Goal: Transaction & Acquisition: Download file/media

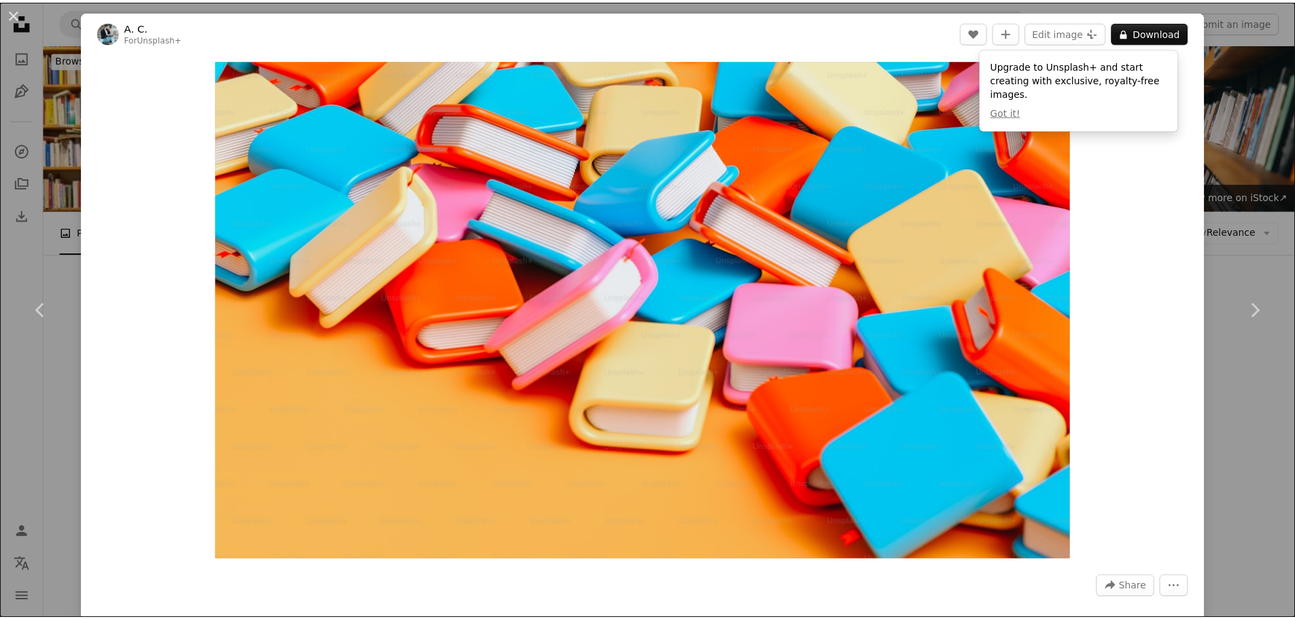
scroll to position [1564, 0]
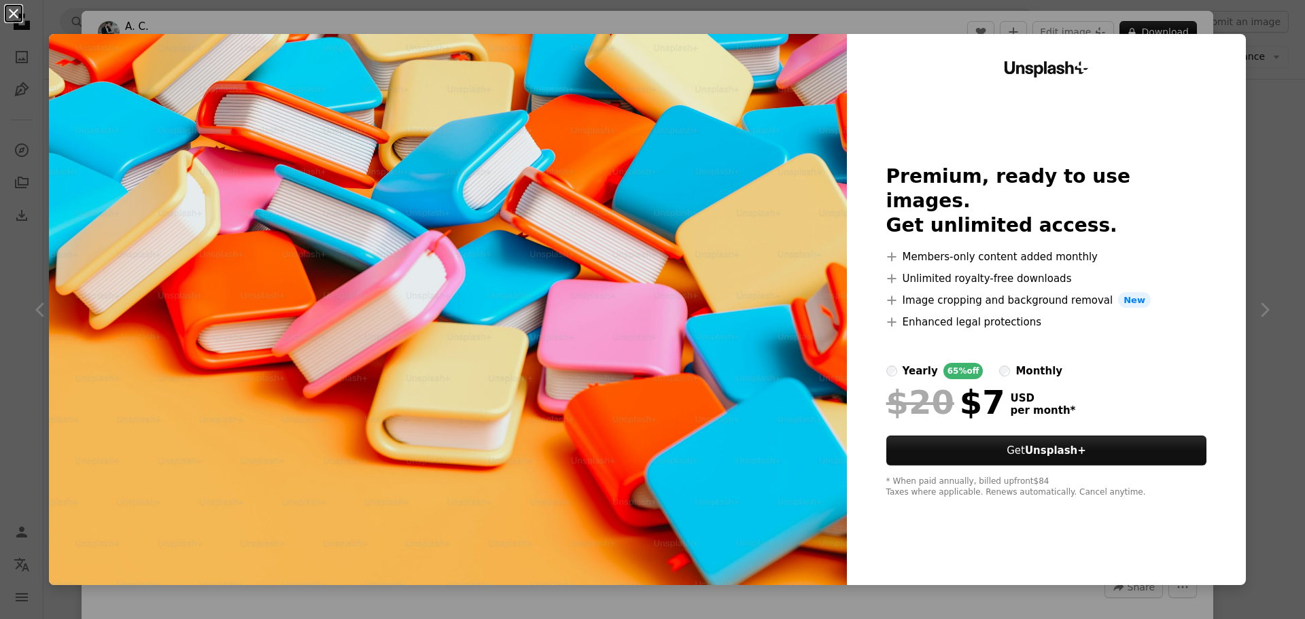
click at [17, 16] on button "An X shape" at bounding box center [13, 13] width 16 height 16
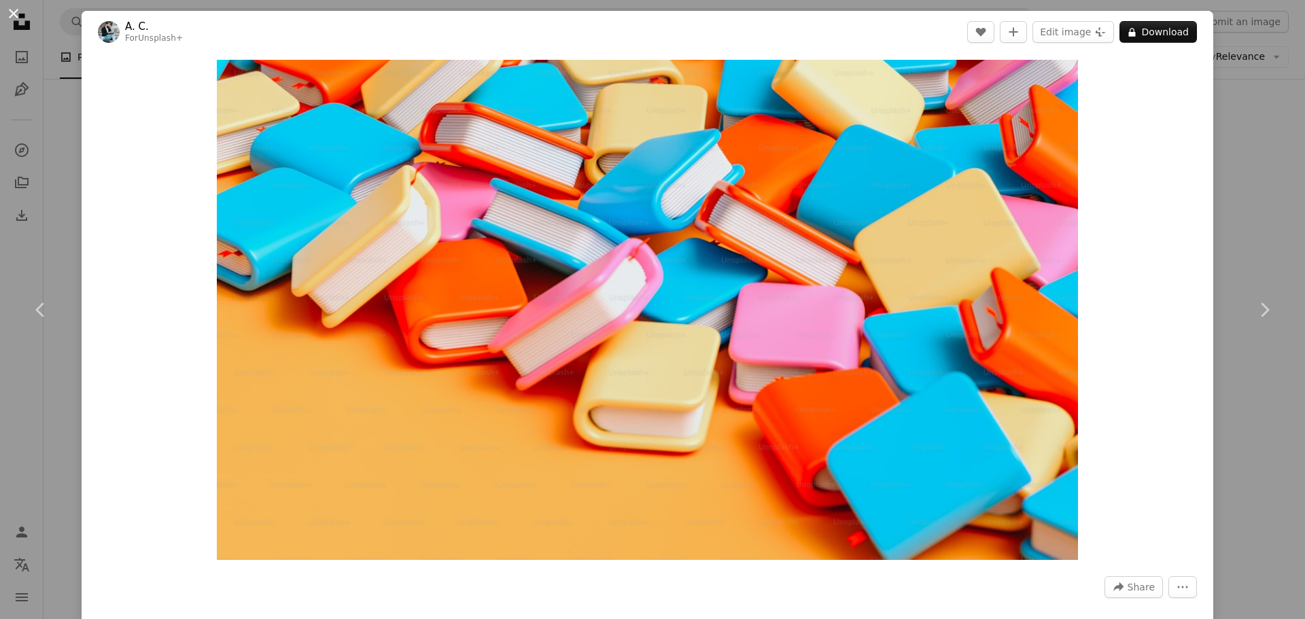
click at [10, 16] on button "An X shape" at bounding box center [13, 13] width 16 height 16
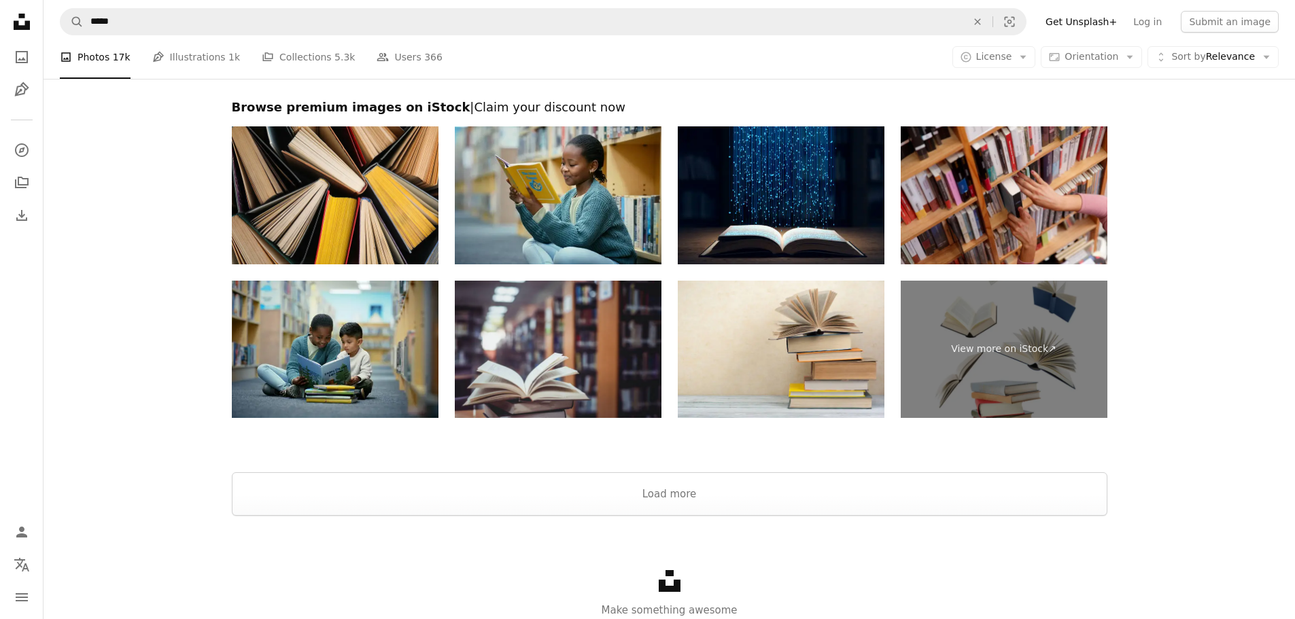
scroll to position [4893, 0]
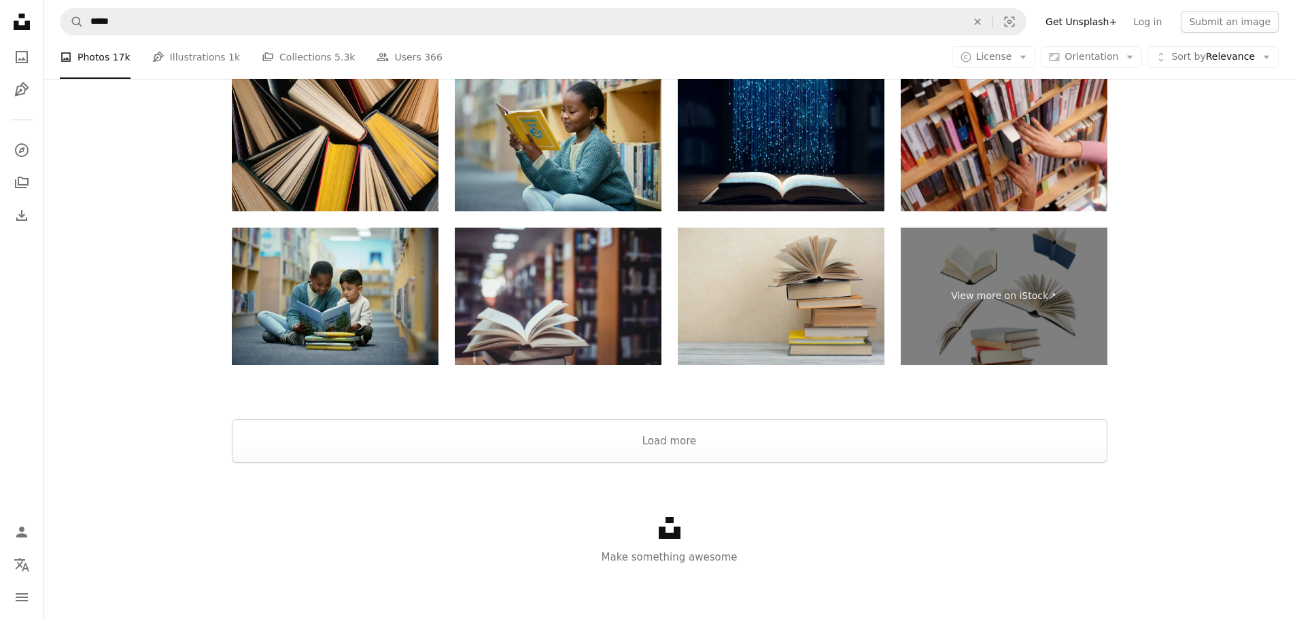
click at [792, 283] on img at bounding box center [781, 297] width 207 height 138
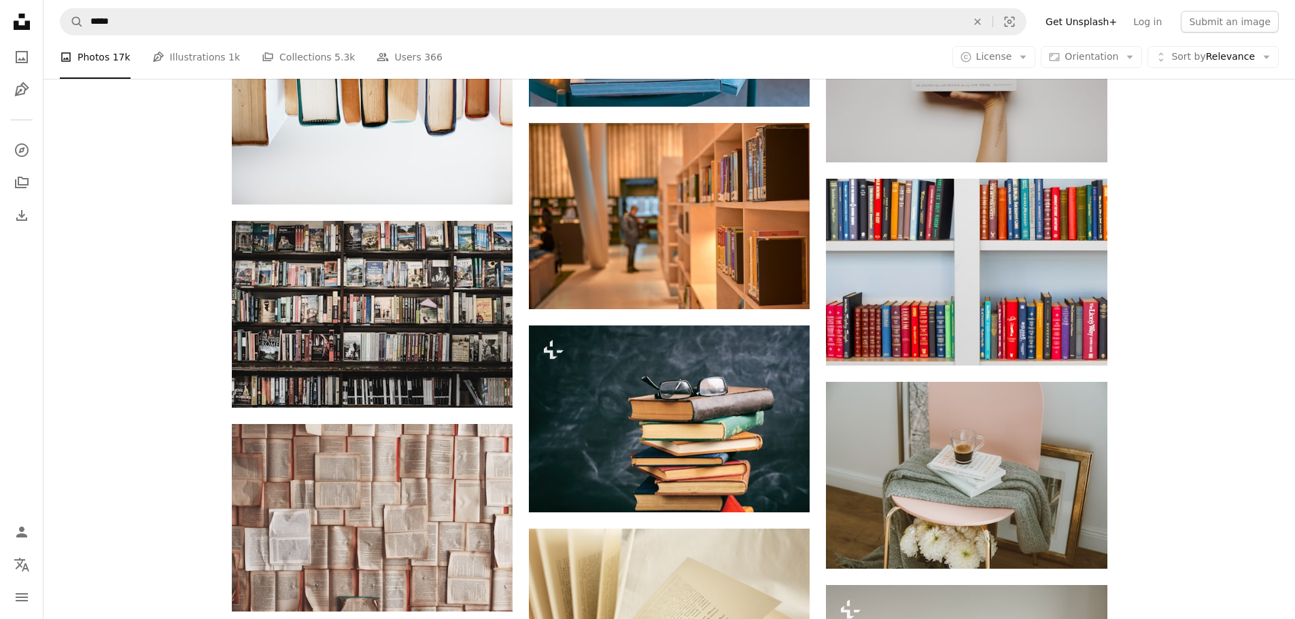
scroll to position [2445, 0]
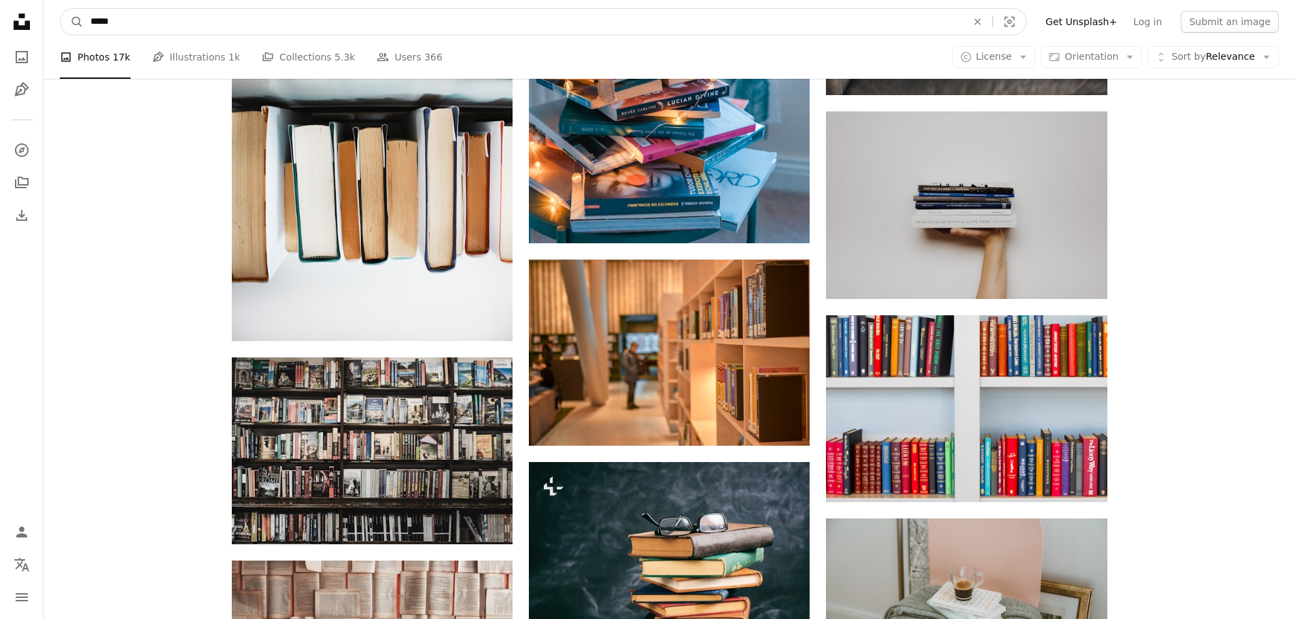
click at [201, 23] on input "*****" at bounding box center [523, 22] width 879 height 26
type input "**********"
click button "A magnifying glass" at bounding box center [72, 22] width 23 height 26
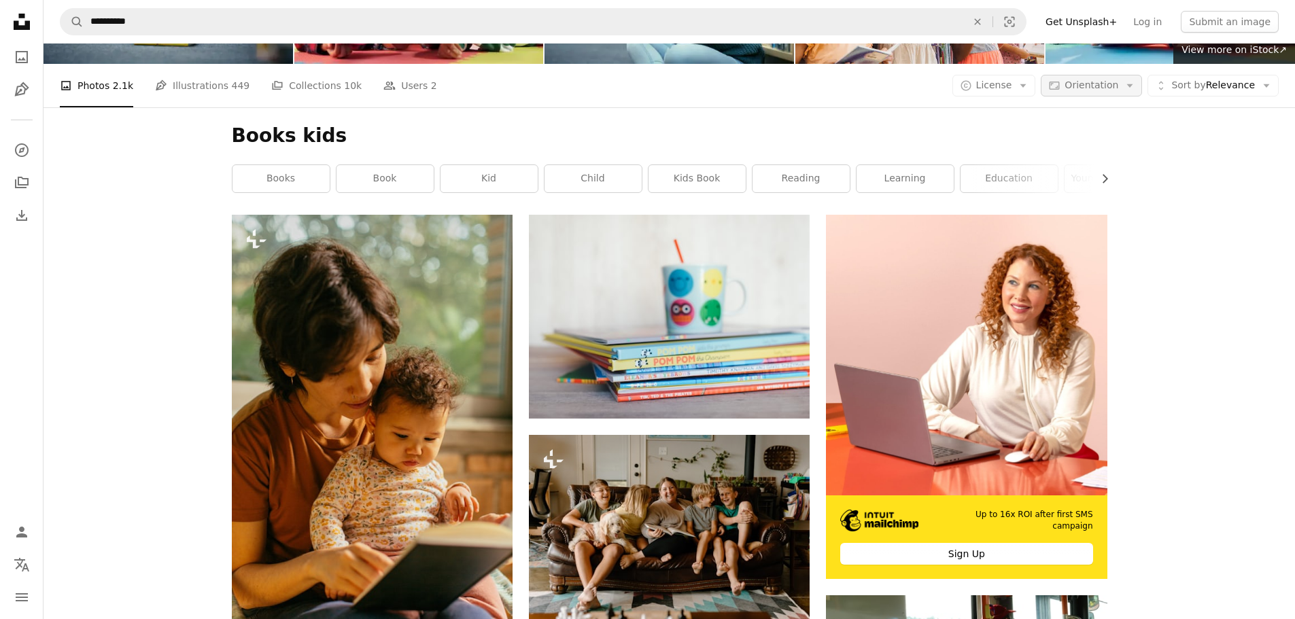
scroll to position [204, 0]
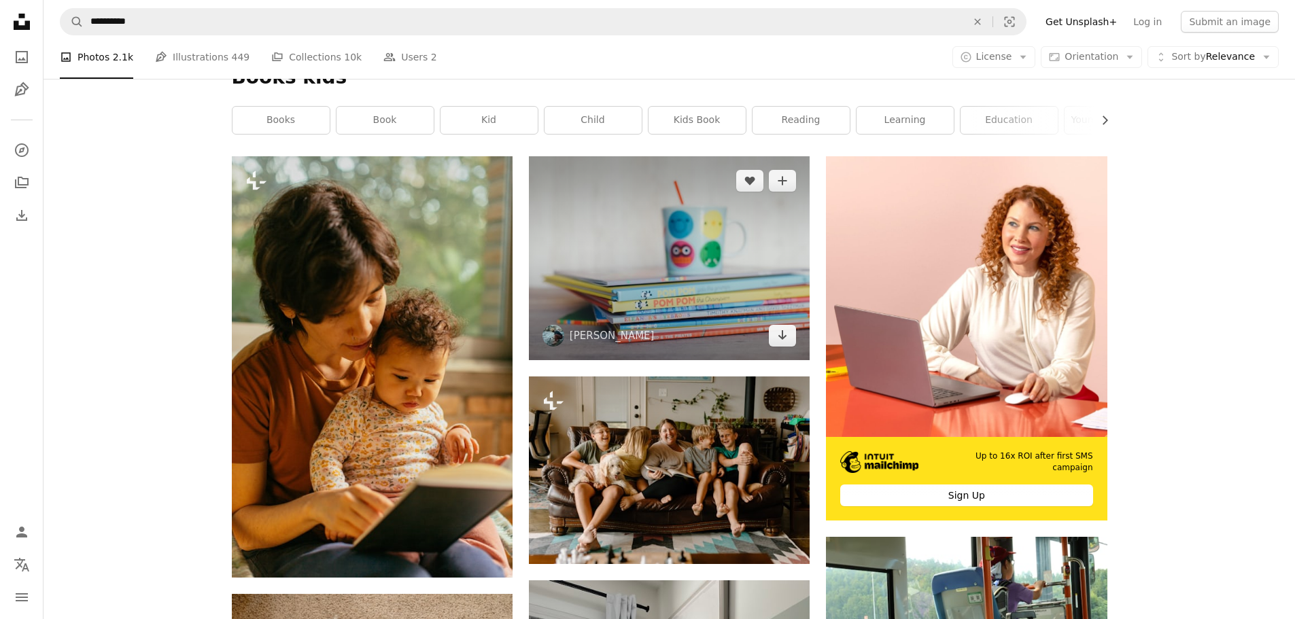
click at [705, 267] on img at bounding box center [669, 258] width 281 height 204
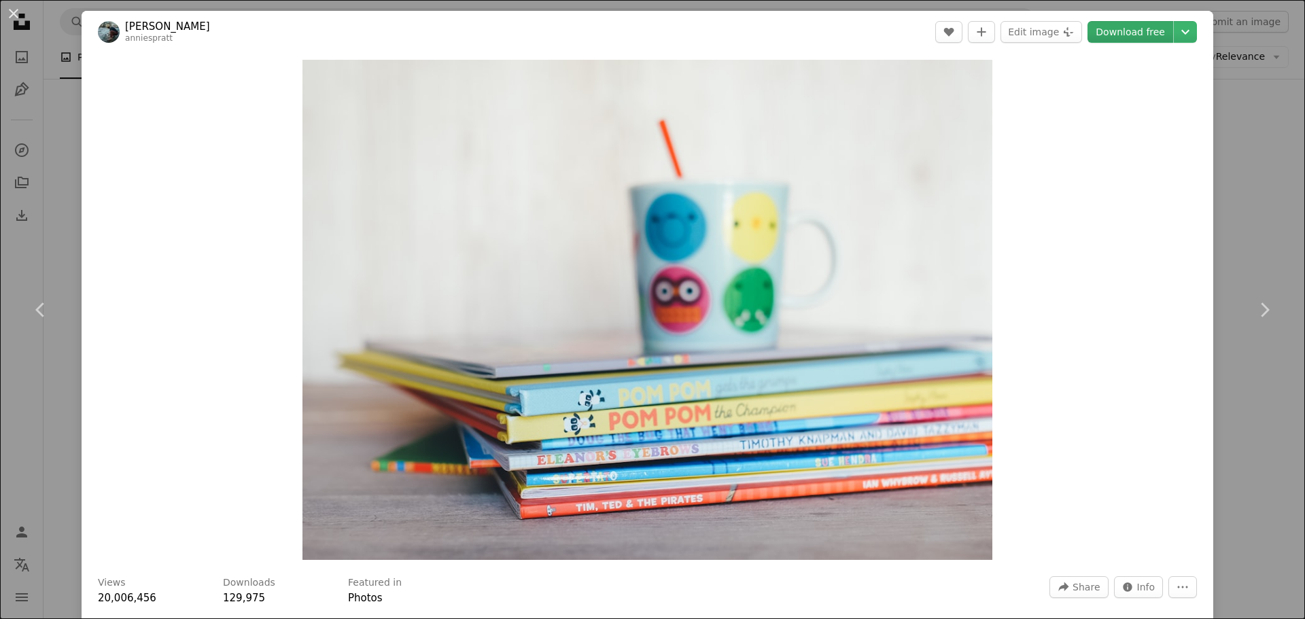
click at [1126, 31] on link "Download free" at bounding box center [1131, 32] width 86 height 22
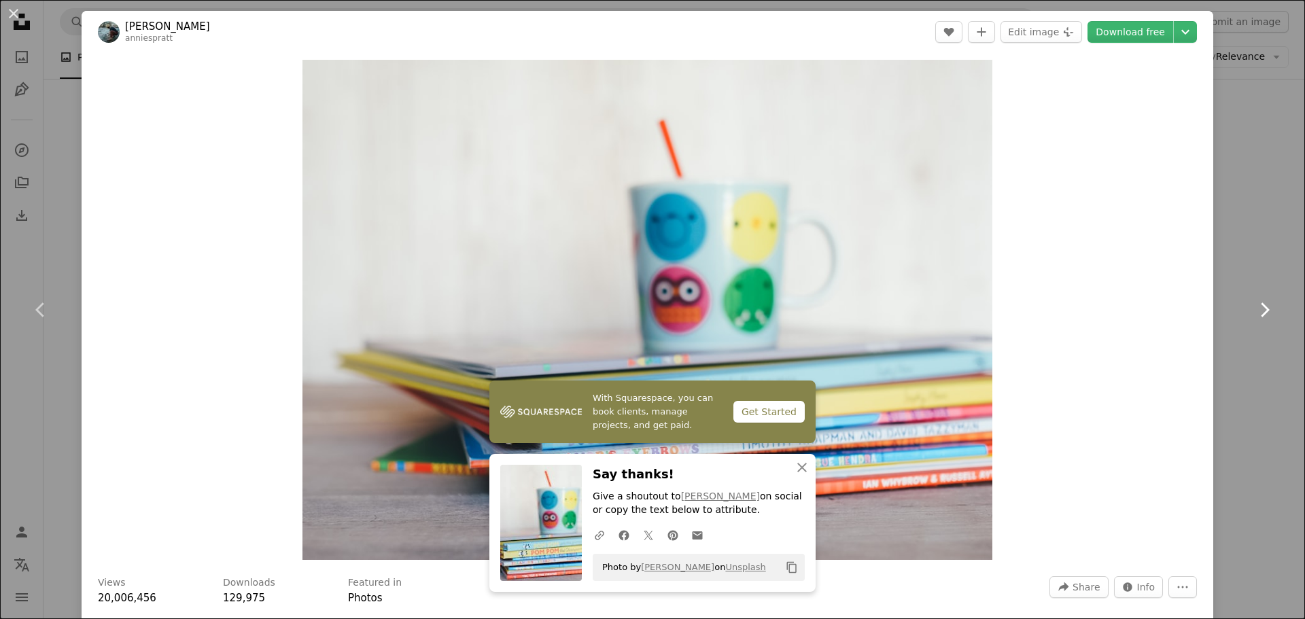
click at [1260, 269] on link "Chevron right" at bounding box center [1265, 310] width 82 height 131
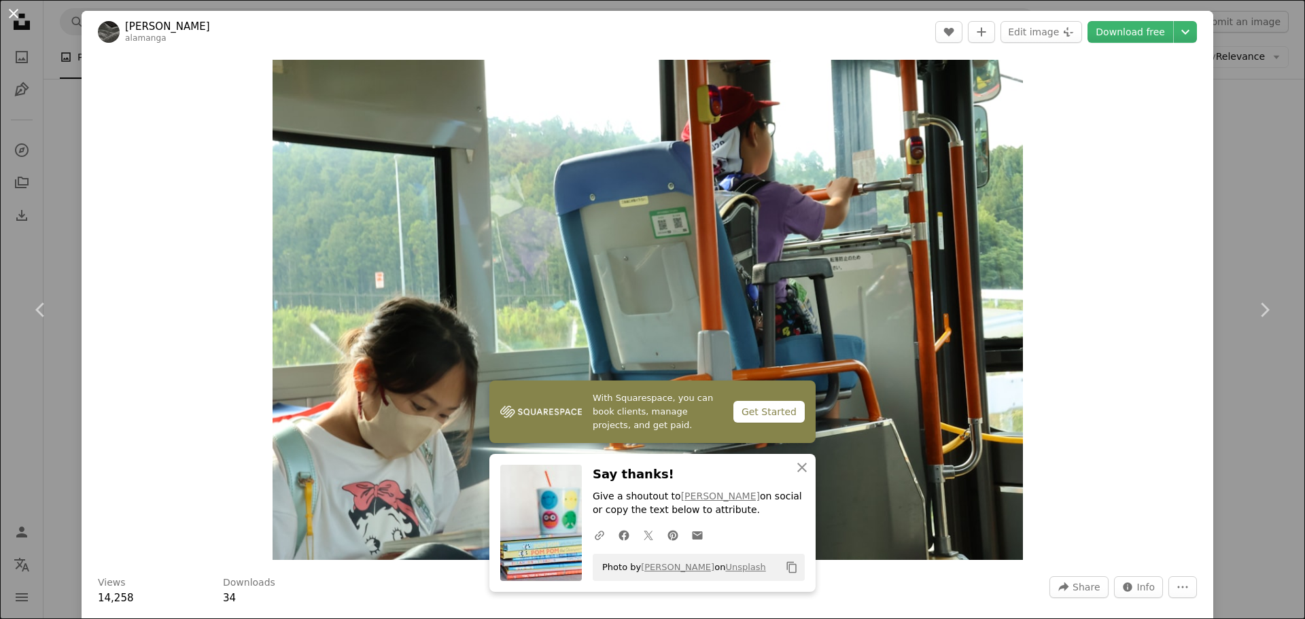
click at [12, 12] on button "An X shape" at bounding box center [13, 13] width 16 height 16
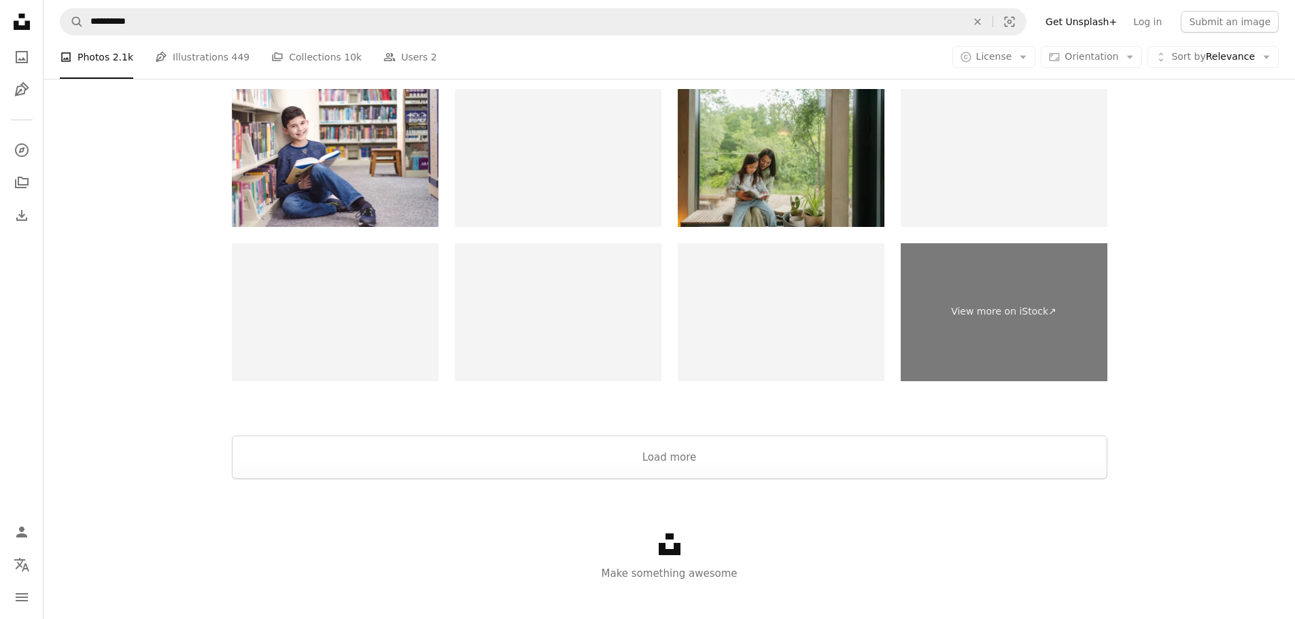
scroll to position [2873, 0]
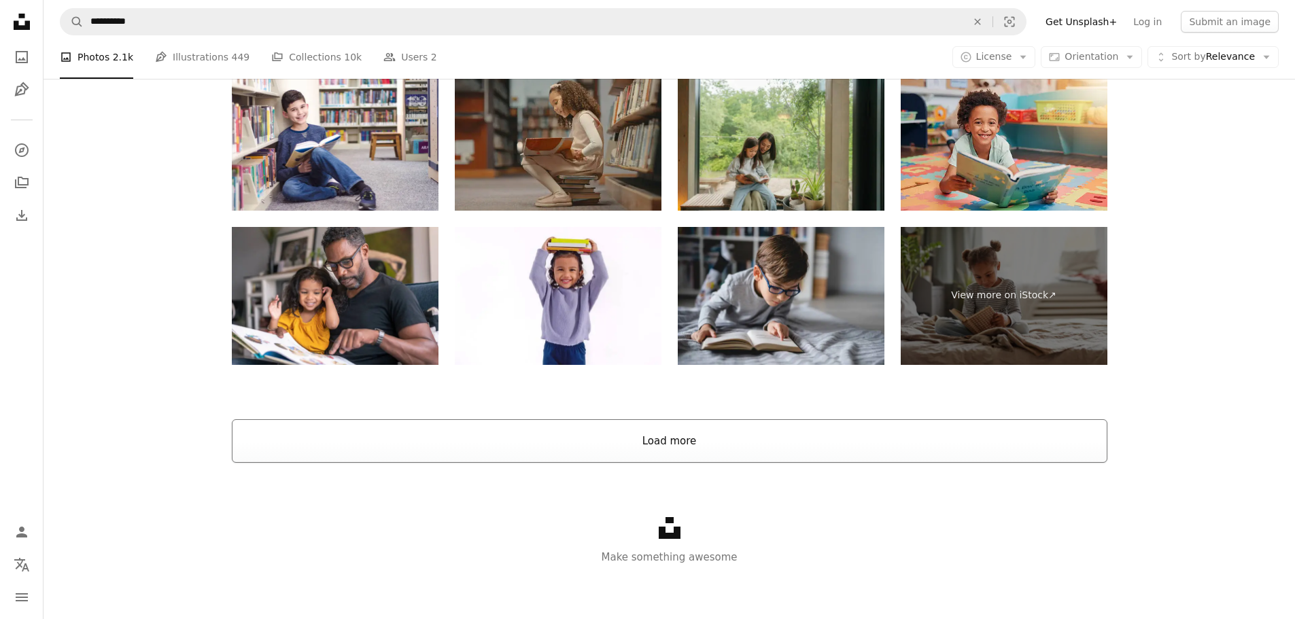
click at [684, 441] on button "Load more" at bounding box center [670, 441] width 876 height 44
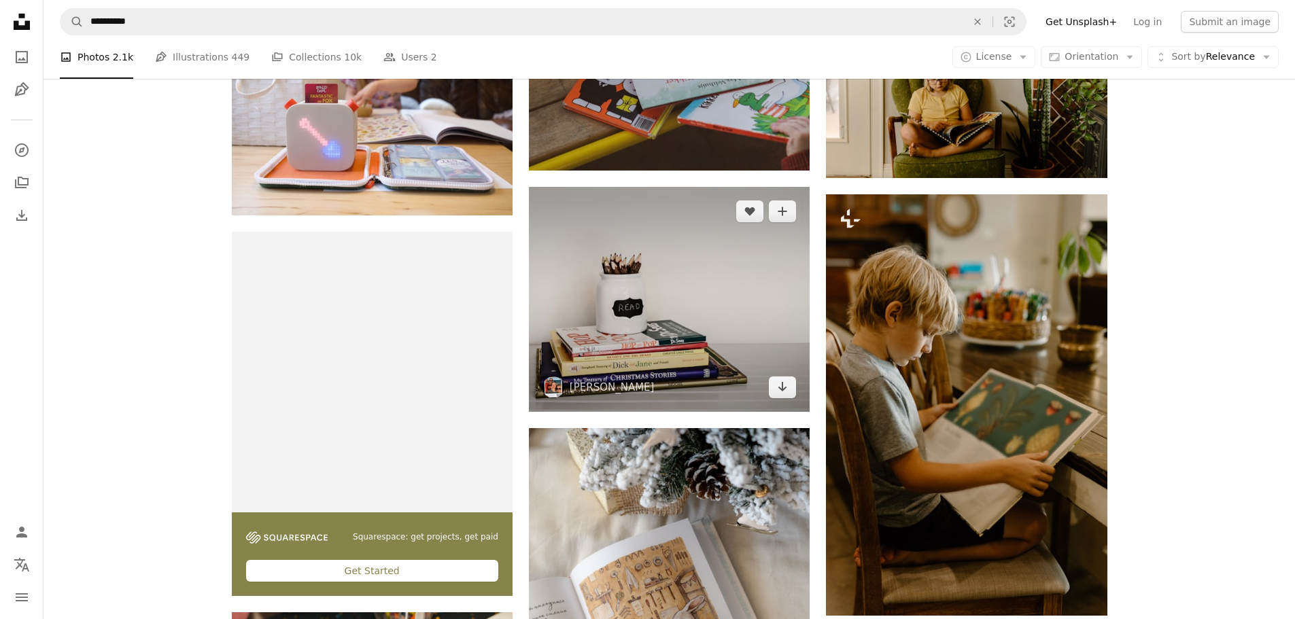
click at [700, 348] on img at bounding box center [669, 299] width 281 height 225
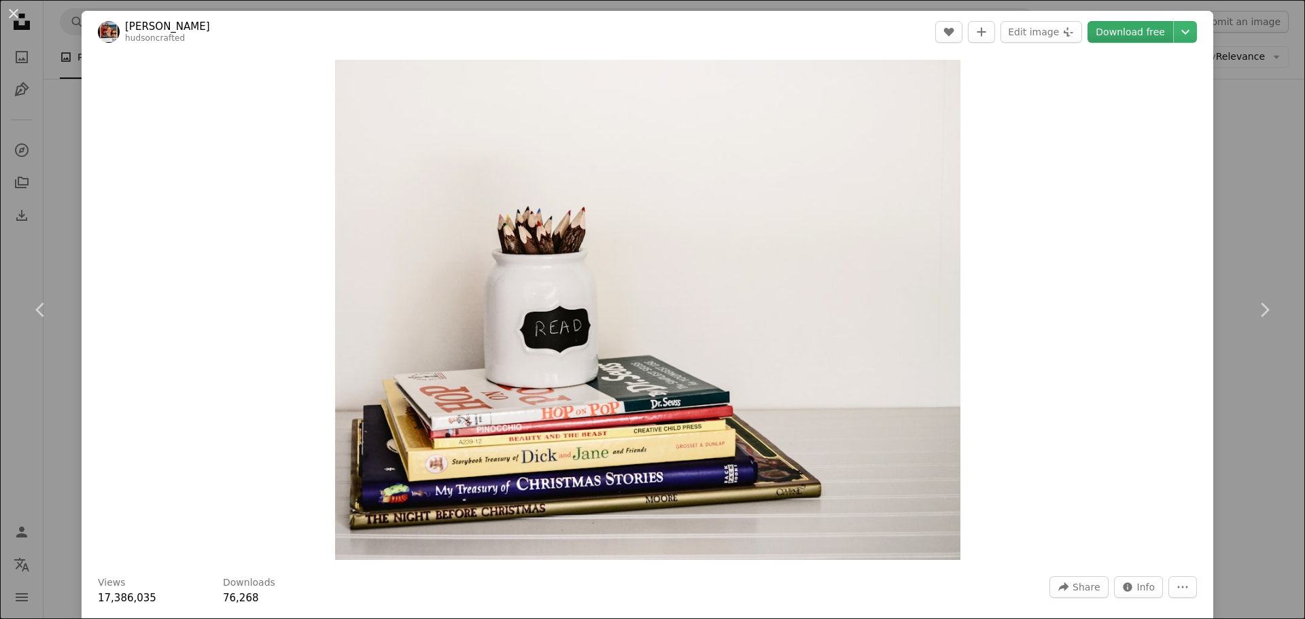
click at [1139, 39] on link "Download free" at bounding box center [1131, 32] width 86 height 22
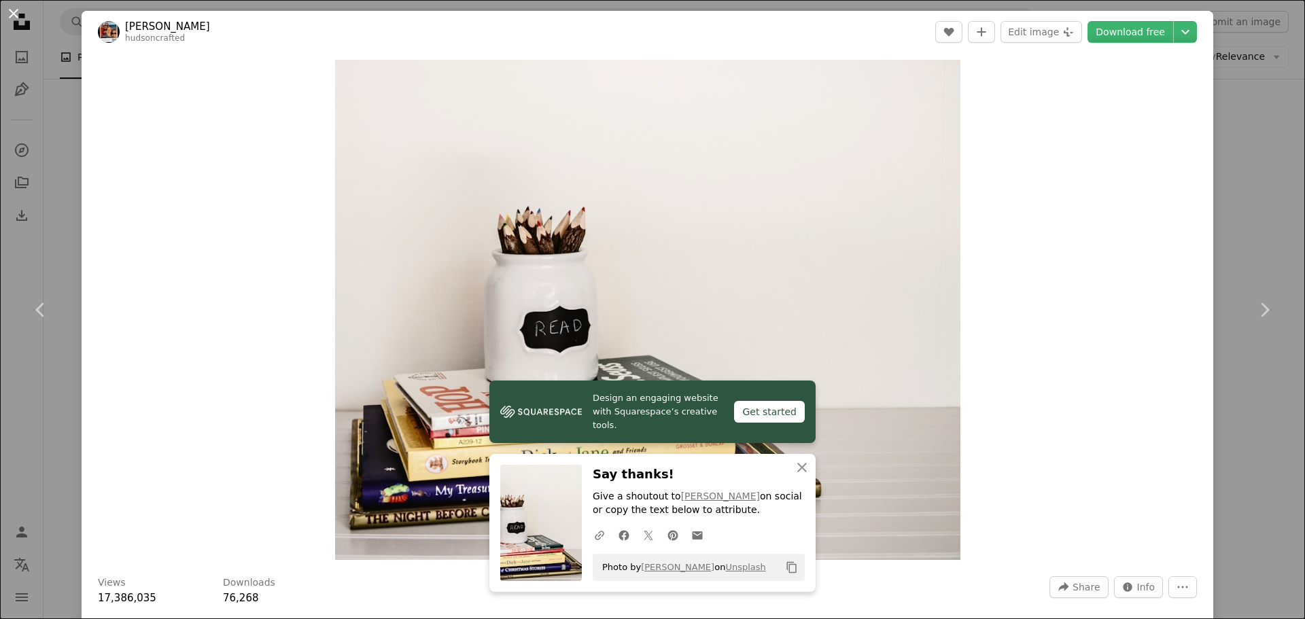
click at [12, 18] on button "An X shape" at bounding box center [13, 13] width 16 height 16
